Goal: Contribute content: Contribute content

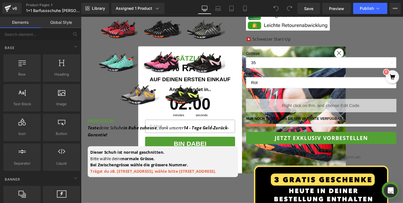
scroll to position [209, 0]
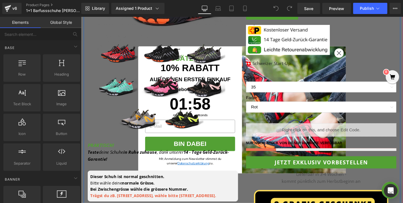
click at [351, 56] on div "(1+1 GRATIS AKTION) EXPERT PRO - Mitteldicke und Rutschfeste Barfussschuhe für …" at bounding box center [333, 106] width 167 height 384
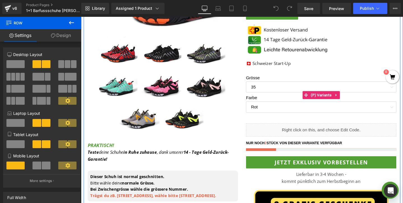
scroll to position [194, 0]
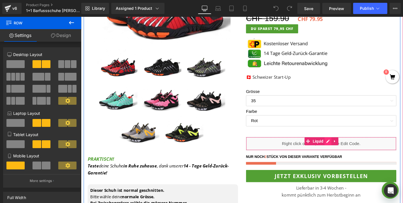
click at [342, 147] on div "Liquid" at bounding box center [334, 150] width 158 height 14
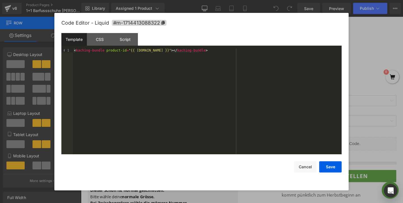
click at [374, 76] on div at bounding box center [201, 101] width 403 height 203
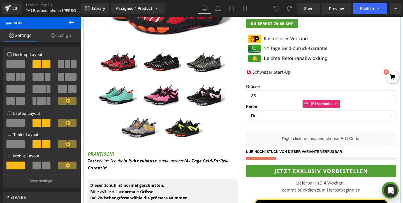
scroll to position [201, 0]
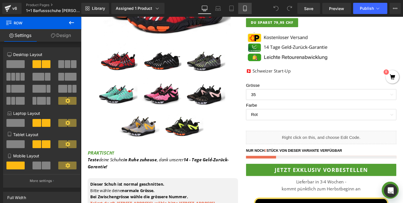
click at [244, 9] on icon at bounding box center [245, 9] width 6 height 6
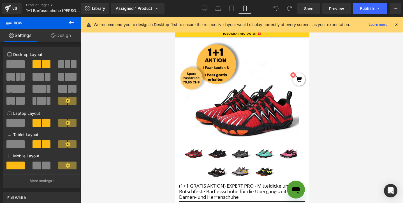
scroll to position [4, 0]
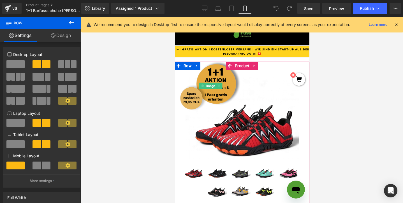
click at [227, 76] on img at bounding box center [210, 86] width 63 height 49
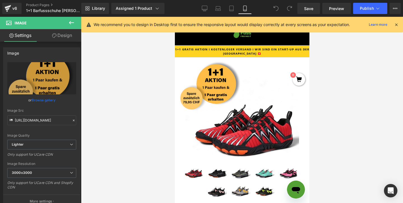
click at [64, 37] on link "Design" at bounding box center [62, 35] width 41 height 13
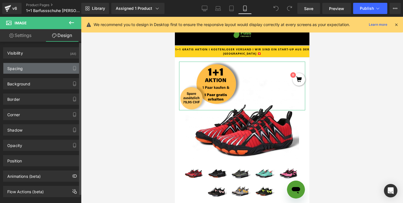
click at [40, 66] on div "Spacing" at bounding box center [41, 68] width 77 height 11
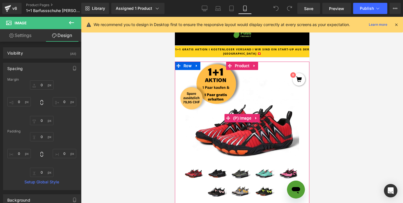
click at [217, 84] on img at bounding box center [241, 118] width 113 height 83
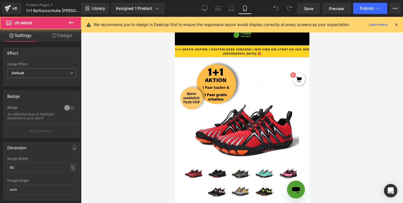
click at [336, 64] on div at bounding box center [242, 110] width 322 height 186
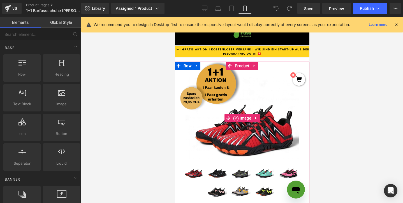
click at [211, 75] on img at bounding box center [210, 86] width 63 height 49
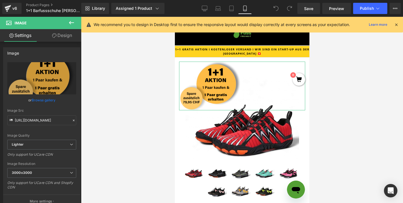
click at [66, 39] on link "Design" at bounding box center [62, 35] width 41 height 13
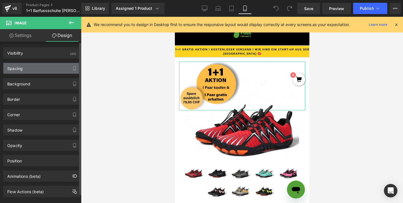
click at [43, 67] on div "Spacing" at bounding box center [41, 68] width 77 height 11
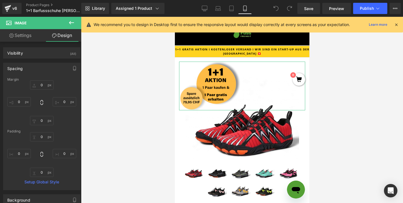
click at [21, 39] on link "Settings" at bounding box center [20, 35] width 41 height 13
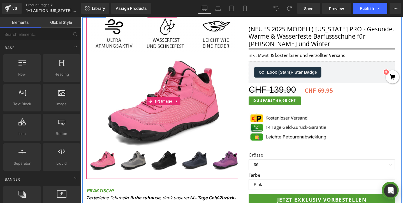
scroll to position [49, 0]
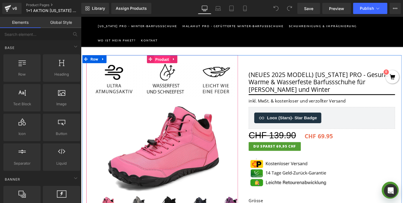
click at [170, 63] on span "Product" at bounding box center [166, 61] width 17 height 8
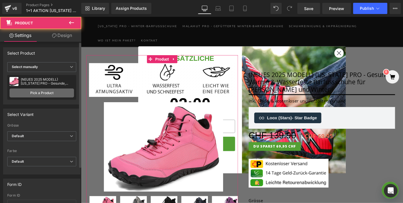
click at [41, 92] on link "Pick a Product" at bounding box center [42, 92] width 64 height 9
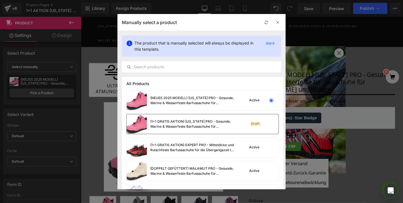
click at [187, 123] on div "(1+1 GRATIS AKTION) [US_STATE] PRO - Gesunde, Warme & Wasserfeste Barfussschuhe…" at bounding box center [192, 124] width 84 height 10
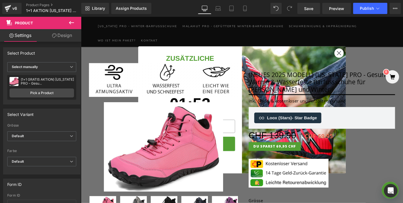
click at [352, 54] on circle "Close dialog" at bounding box center [352, 54] width 9 height 9
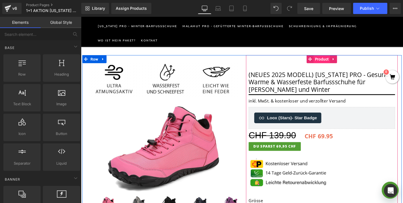
click at [334, 61] on span "Product" at bounding box center [334, 61] width 17 height 8
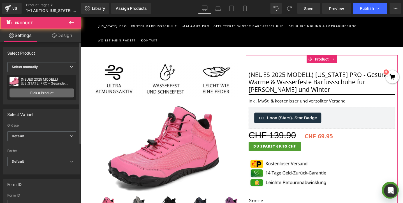
click at [42, 95] on link "Pick a Product" at bounding box center [42, 92] width 64 height 9
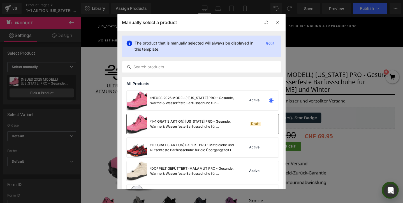
click at [174, 124] on div "(1+1 GRATIS AKTION) [US_STATE] PRO - Gesunde, Warme & Wasserfeste Barfussschuhe…" at bounding box center [192, 124] width 84 height 10
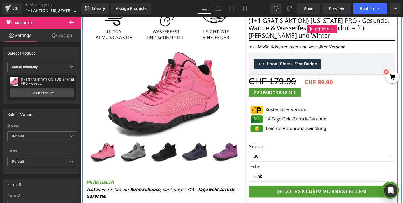
scroll to position [114, 0]
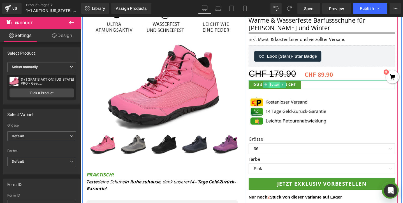
click at [285, 89] on span "Button" at bounding box center [284, 88] width 12 height 7
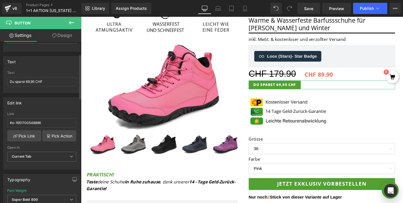
scroll to position [18, 0]
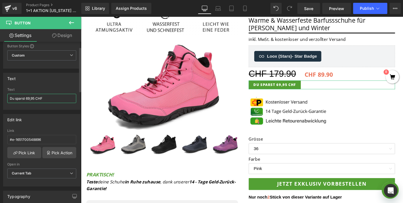
click at [28, 97] on input "Du sparst 69,95 CHF" at bounding box center [41, 98] width 69 height 9
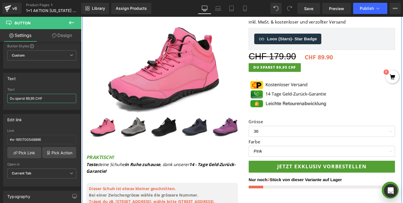
scroll to position [120, 0]
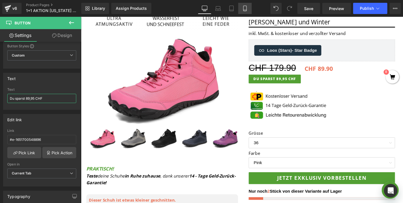
type input "Du sparst 89,95 CHF"
click at [243, 6] on icon at bounding box center [244, 8] width 3 height 5
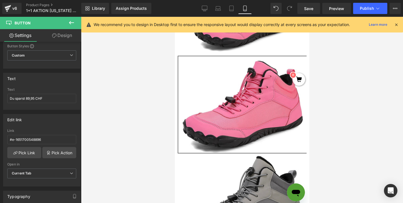
scroll to position [0, 0]
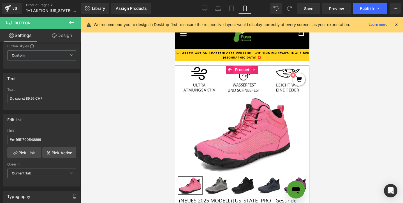
click at [241, 71] on span "Product" at bounding box center [241, 70] width 17 height 8
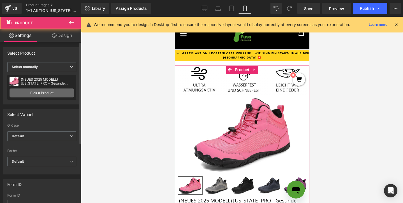
click at [52, 90] on link "Pick a Product" at bounding box center [42, 92] width 64 height 9
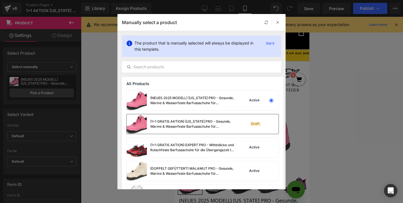
click at [170, 120] on div "(1+1 GRATIS AKTION) [US_STATE] PRO - Gesunde, Warme & Wasserfeste Barfussschuhe…" at bounding box center [192, 124] width 84 height 10
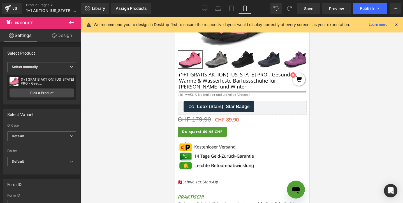
scroll to position [144, 0]
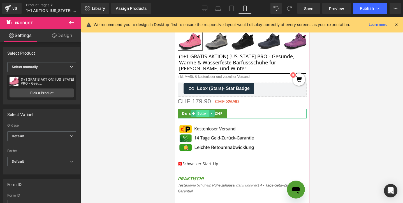
click at [201, 110] on span "Button" at bounding box center [202, 113] width 12 height 7
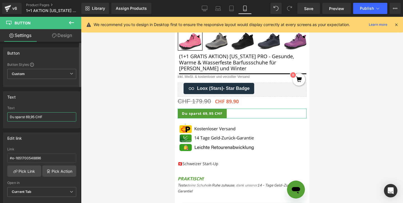
click at [28, 115] on input "Du sparst 69,95 CHF" at bounding box center [41, 116] width 69 height 9
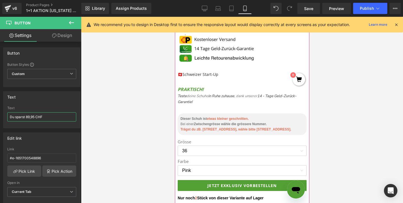
scroll to position [276, 0]
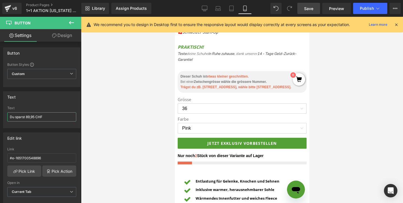
type input "Du sparst 89,95 CHF"
click at [305, 11] on span "Save" at bounding box center [308, 9] width 9 height 6
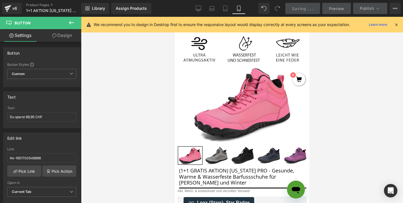
scroll to position [0, 0]
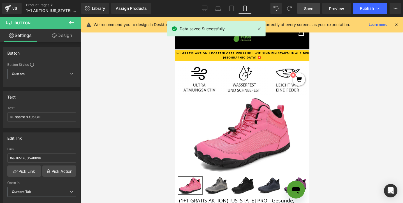
click at [197, 6] on div "Library Assign Products Product Preview No product match your search. Please tr…" at bounding box center [241, 8] width 321 height 11
click at [202, 9] on icon at bounding box center [205, 9] width 6 height 6
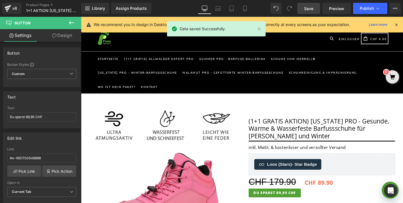
click at [397, 25] on icon at bounding box center [395, 24] width 5 height 5
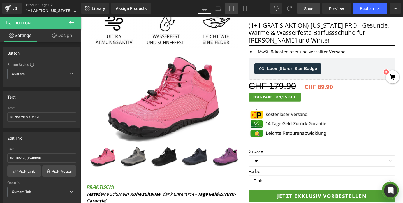
scroll to position [131, 0]
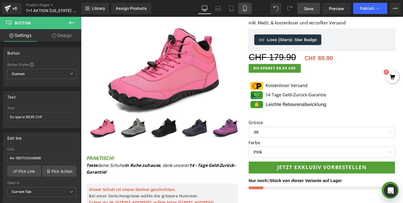
click at [250, 5] on link "Mobile" at bounding box center [244, 8] width 13 height 11
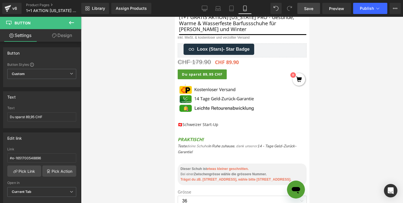
scroll to position [184, 0]
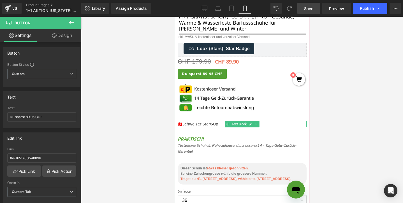
click at [199, 121] on div "🇨🇭 Schweizer Start-Up" at bounding box center [241, 124] width 129 height 6
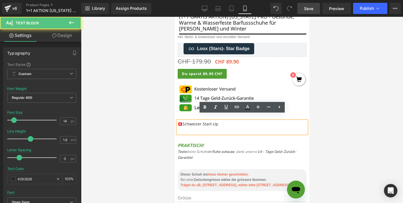
click at [335, 114] on div at bounding box center [242, 110] width 322 height 186
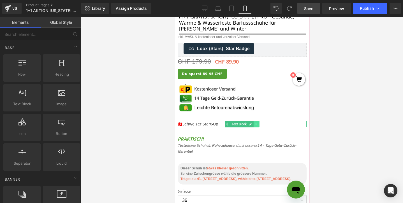
click at [256, 123] on icon at bounding box center [255, 124] width 1 height 2
click at [254, 122] on icon at bounding box center [252, 123] width 3 height 3
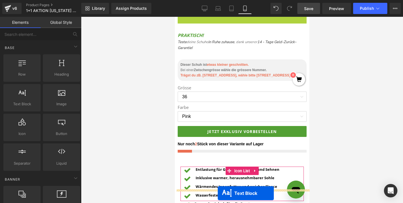
scroll to position [330, 0]
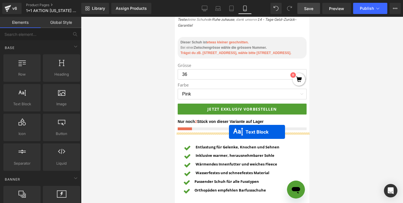
drag, startPoint x: 227, startPoint y: 129, endPoint x: 229, endPoint y: 132, distance: 3.4
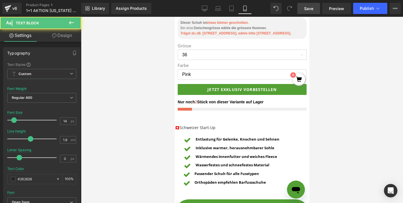
scroll to position [310, 0]
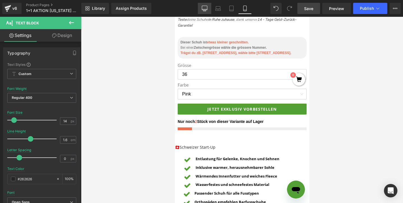
click at [202, 11] on link "Desktop" at bounding box center [204, 8] width 13 height 11
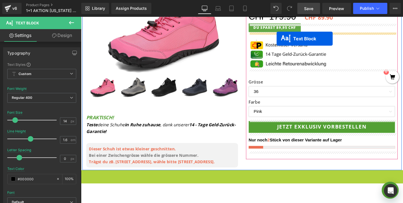
scroll to position [163, 0]
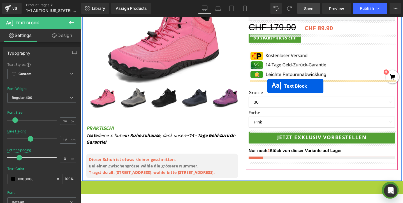
drag, startPoint x: 237, startPoint y: 136, endPoint x: 277, endPoint y: 89, distance: 61.0
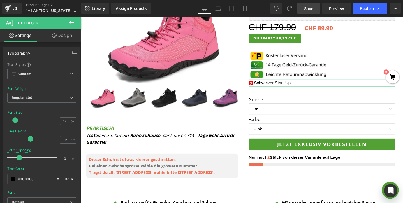
click at [60, 40] on link "Design" at bounding box center [62, 35] width 41 height 13
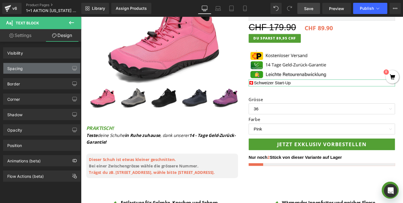
click at [31, 65] on div "Spacing" at bounding box center [41, 68] width 77 height 11
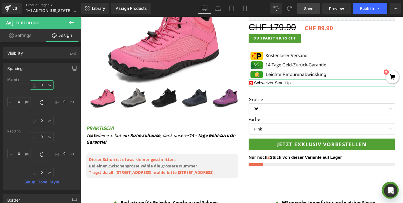
click at [35, 82] on input "0" at bounding box center [42, 84] width 24 height 9
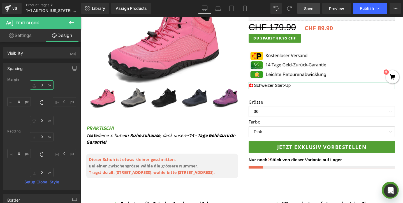
type input "20"
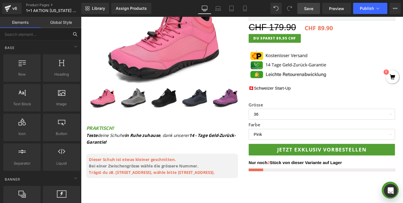
click at [33, 32] on input "text" at bounding box center [34, 34] width 69 height 12
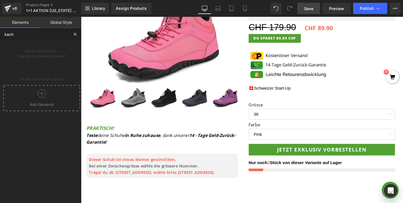
click at [42, 94] on icon at bounding box center [42, 93] width 8 height 8
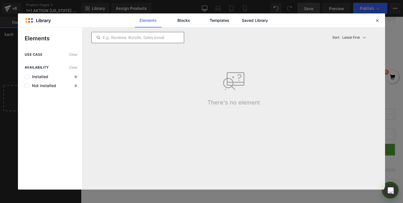
type input "kach"
click at [165, 36] on input "text" at bounding box center [138, 37] width 92 height 7
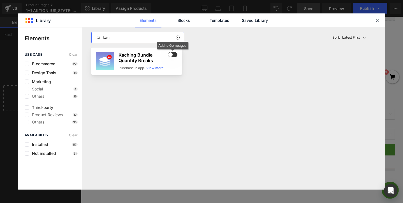
type input "kac"
click at [175, 55] on span at bounding box center [173, 54] width 10 height 5
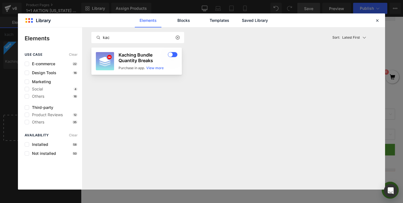
click at [152, 63] on h3 "Kaching Bundle Quantity Breaks" at bounding box center [142, 57] width 48 height 11
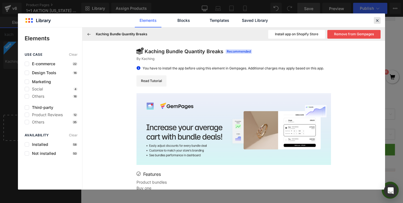
click at [376, 20] on icon at bounding box center [376, 20] width 5 height 5
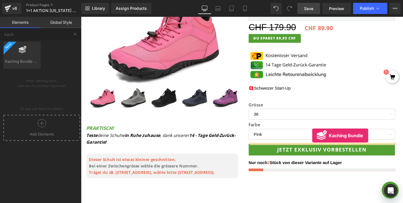
drag, startPoint x: 106, startPoint y: 74, endPoint x: 324, endPoint y: 142, distance: 228.5
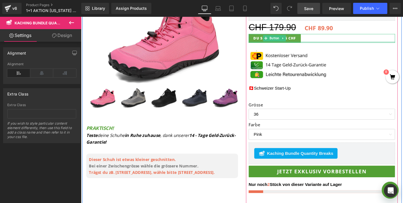
scroll to position [175, 0]
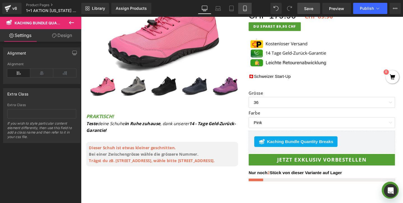
click at [243, 12] on link "Mobile" at bounding box center [244, 8] width 13 height 11
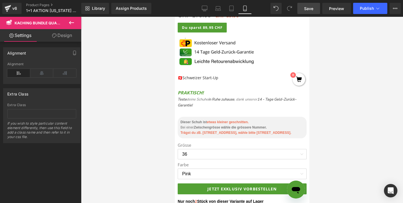
scroll to position [238, 0]
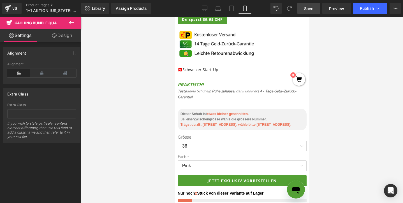
click at [71, 22] on icon at bounding box center [71, 22] width 7 height 7
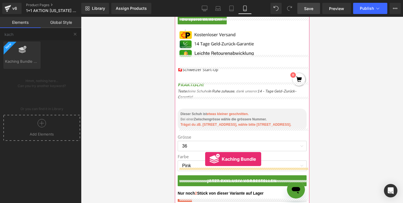
drag, startPoint x: 203, startPoint y: 68, endPoint x: 205, endPoint y: 159, distance: 90.8
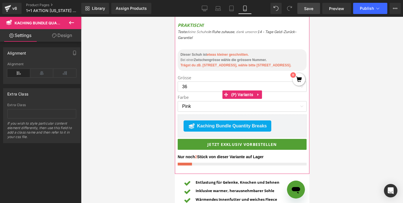
scroll to position [309, 0]
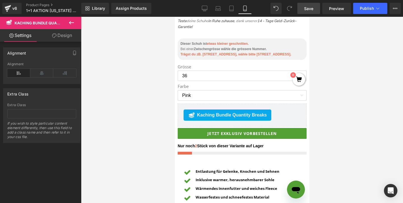
click at [311, 7] on span "Save" at bounding box center [308, 9] width 9 height 6
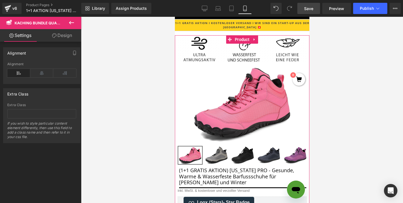
scroll to position [0, 0]
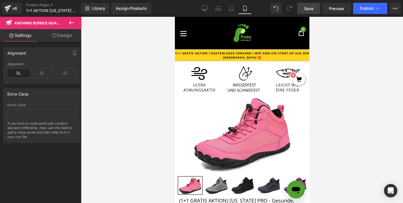
click at [313, 9] on span "Save" at bounding box center [308, 9] width 9 height 6
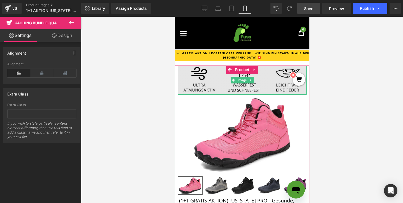
click at [218, 80] on img at bounding box center [241, 80] width 129 height 29
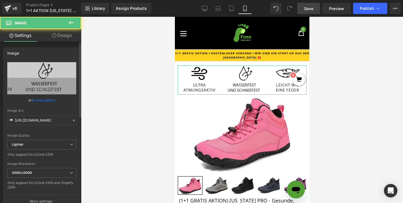
click at [40, 99] on link "Browse gallery" at bounding box center [44, 100] width 24 height 10
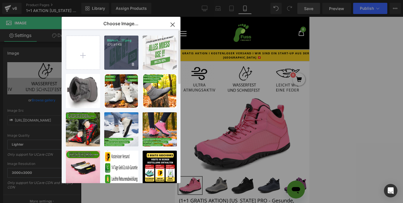
type input "C:\fakepath\1+1 [PERSON_NAME].png"
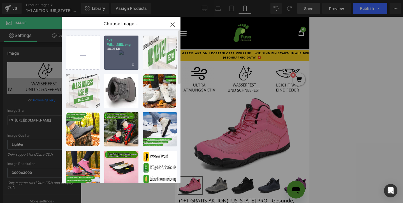
click at [122, 47] on p "48.01 KB" at bounding box center [121, 49] width 29 height 4
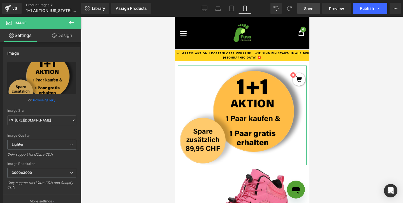
drag, startPoint x: 59, startPoint y: 39, endPoint x: 37, endPoint y: 59, distance: 29.1
click at [59, 39] on link "Design" at bounding box center [62, 35] width 41 height 13
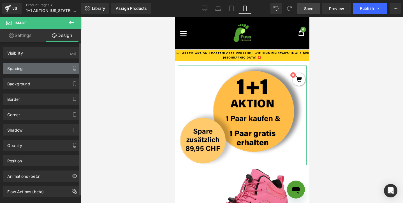
click at [35, 65] on div "Spacing" at bounding box center [41, 68] width 77 height 11
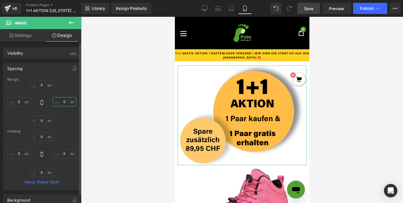
click at [57, 101] on input "text" at bounding box center [65, 101] width 24 height 9
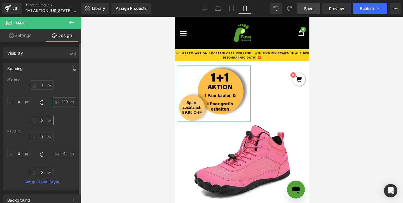
type input "200"
click at [37, 119] on input "text" at bounding box center [42, 120] width 24 height 9
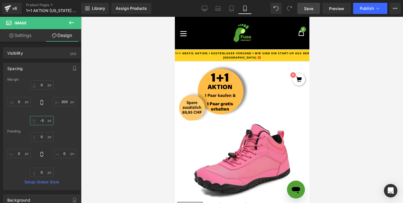
type input "-"
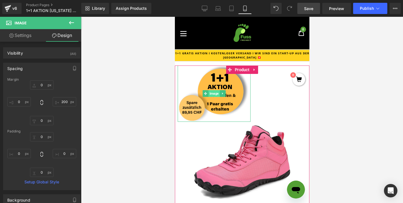
click at [214, 93] on span "Image" at bounding box center [213, 93] width 11 height 7
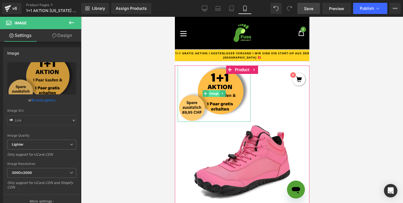
click at [216, 93] on span "Image" at bounding box center [213, 93] width 11 height 7
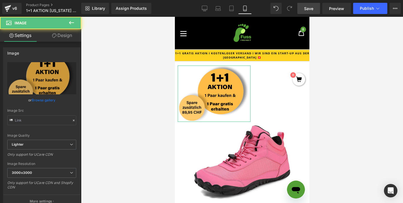
click at [66, 38] on link "Design" at bounding box center [62, 35] width 41 height 13
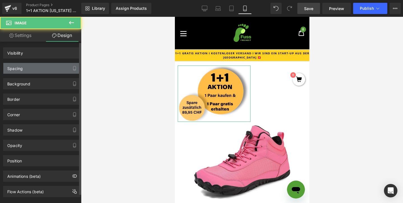
click at [43, 68] on div "Spacing" at bounding box center [41, 68] width 77 height 11
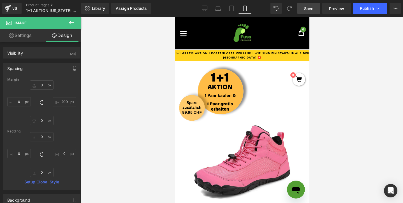
click at [339, 85] on div at bounding box center [242, 110] width 322 height 186
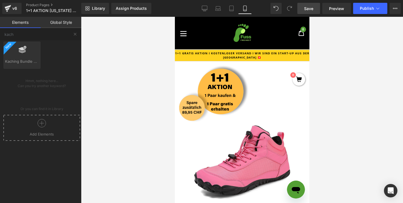
click at [305, 9] on span "Save" at bounding box center [308, 9] width 9 height 6
click at [202, 6] on icon at bounding box center [205, 9] width 6 height 6
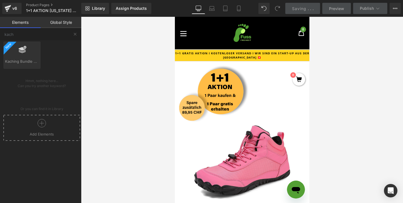
click at [197, 6] on icon at bounding box center [198, 8] width 5 height 4
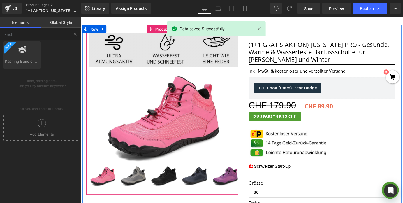
scroll to position [76, 0]
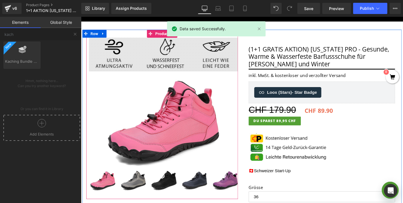
click at [145, 53] on img at bounding box center [167, 56] width 157 height 35
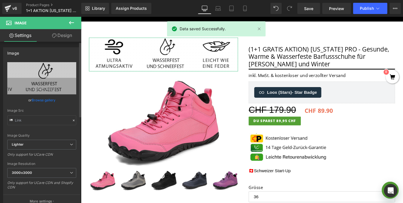
click at [38, 99] on link "Browse gallery" at bounding box center [44, 100] width 24 height 10
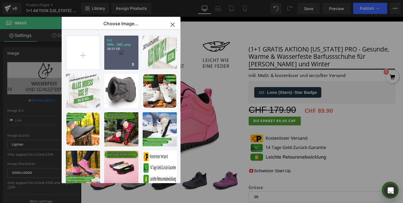
click at [120, 54] on div "1+1 WIN...NIEL.png 48.01 KB" at bounding box center [121, 53] width 34 height 34
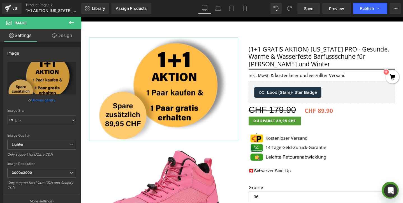
click at [58, 36] on link "Design" at bounding box center [62, 35] width 41 height 13
click at [0, 0] on div "Spacing" at bounding box center [0, 0] width 0 height 0
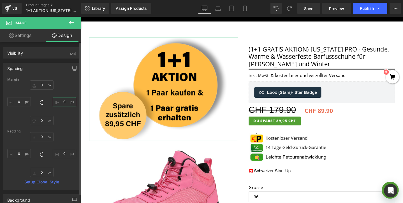
click at [56, 102] on input "text" at bounding box center [65, 101] width 24 height 9
click at [59, 100] on input "text" at bounding box center [65, 101] width 24 height 9
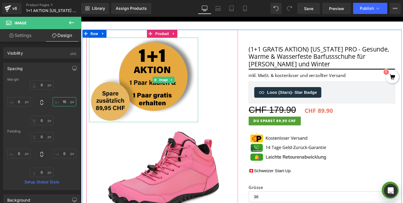
type input "1"
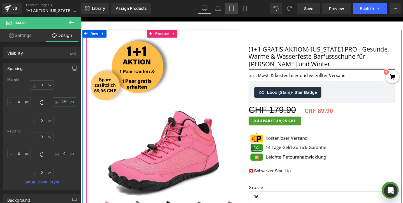
type input "250"
click at [303, 8] on link "Save" at bounding box center [308, 8] width 23 height 11
click at [218, 9] on link "Laptop" at bounding box center [217, 8] width 13 height 11
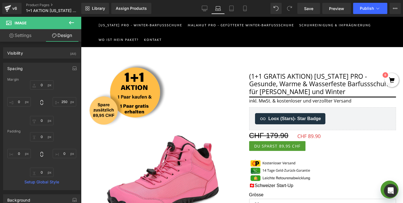
scroll to position [47, 0]
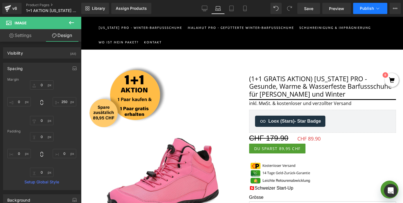
click at [371, 8] on span "Publish" at bounding box center [367, 8] width 14 height 4
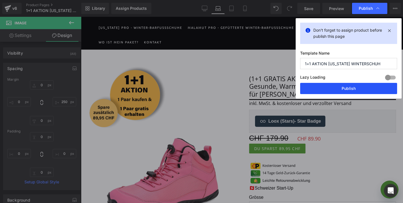
click at [319, 88] on button "Publish" at bounding box center [348, 88] width 97 height 11
